Goal: Task Accomplishment & Management: Manage account settings

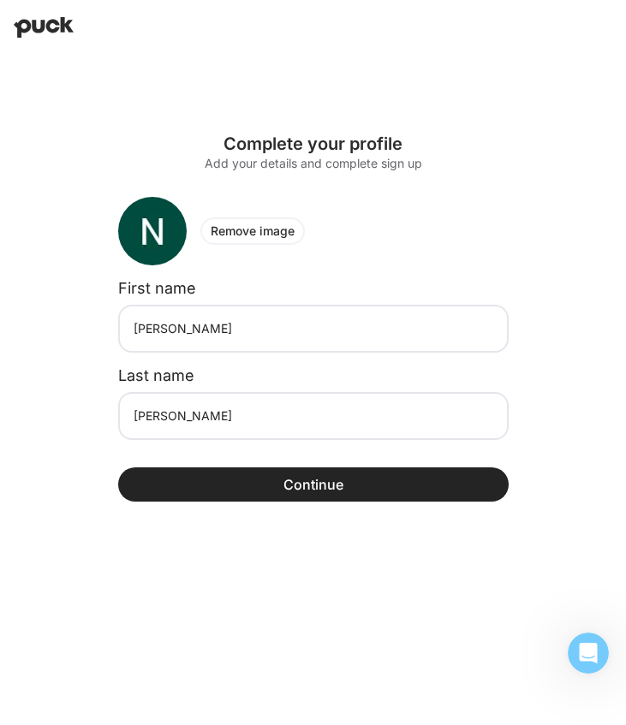
click at [246, 487] on button "Continue" at bounding box center [313, 485] width 391 height 34
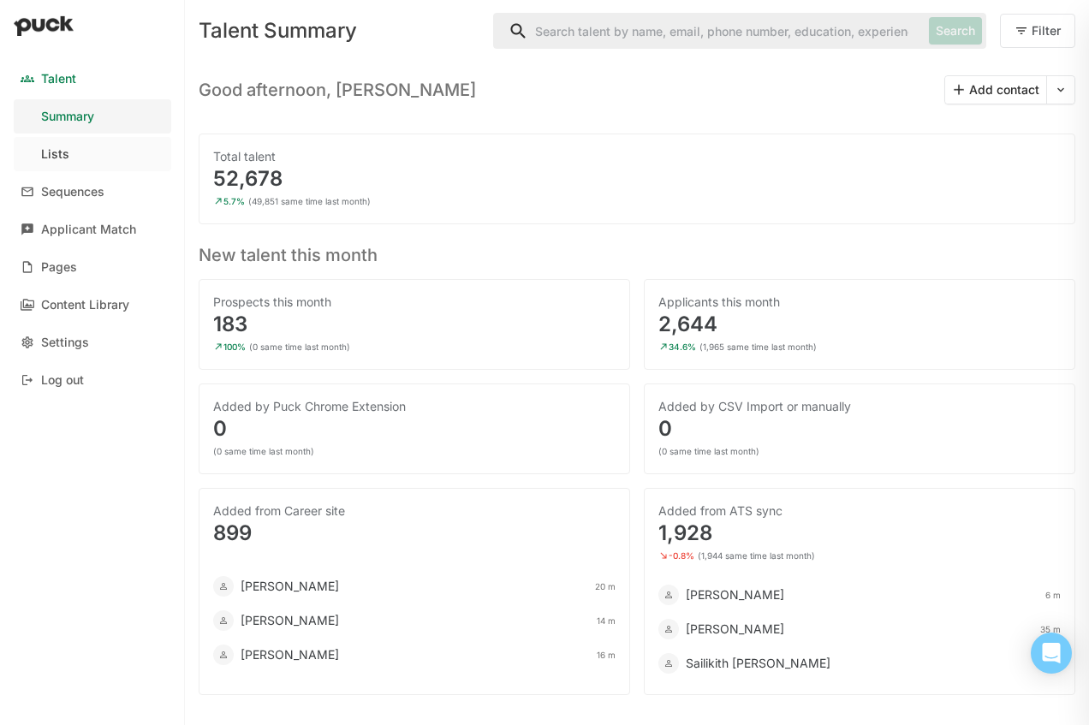
click at [116, 154] on link "Lists" at bounding box center [93, 154] width 158 height 34
